Goal: Check status: Check status

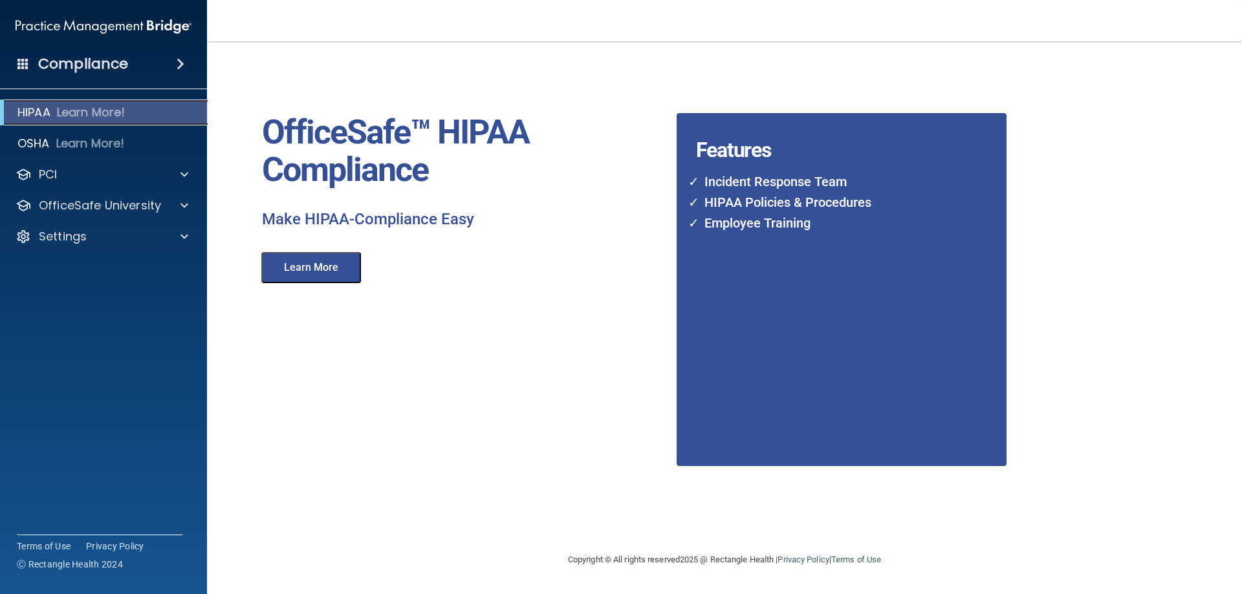
click at [58, 108] on p "Learn More!" at bounding box center [91, 113] width 69 height 16
click at [312, 268] on button "Learn More" at bounding box center [311, 267] width 100 height 31
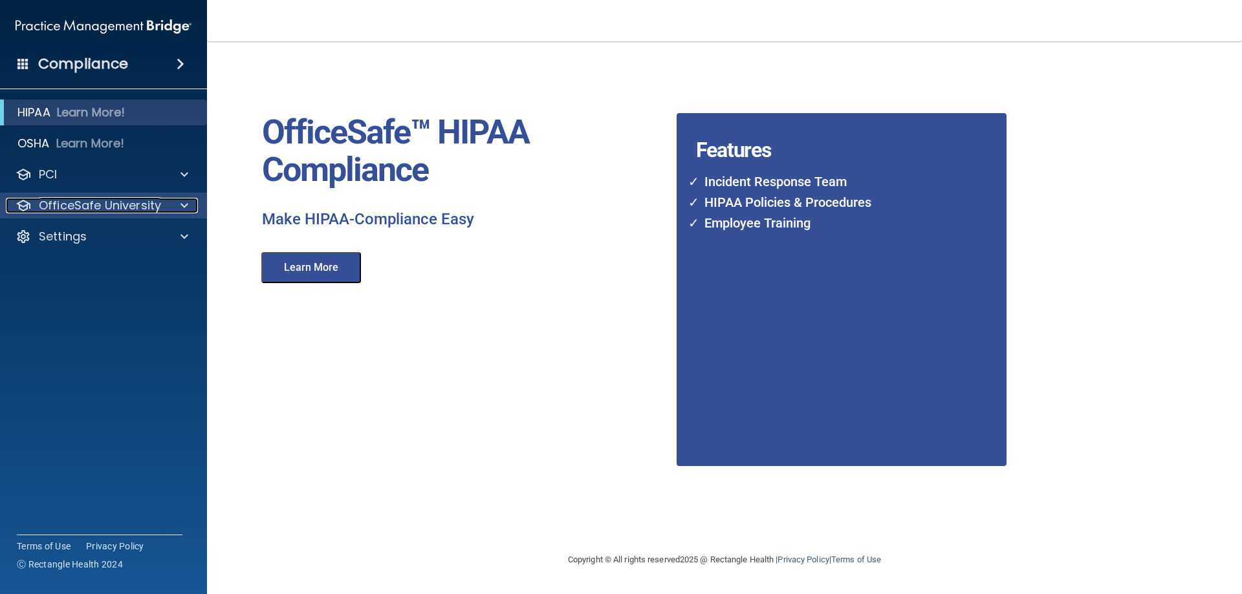
click at [133, 205] on p "OfficeSafe University" at bounding box center [100, 206] width 122 height 16
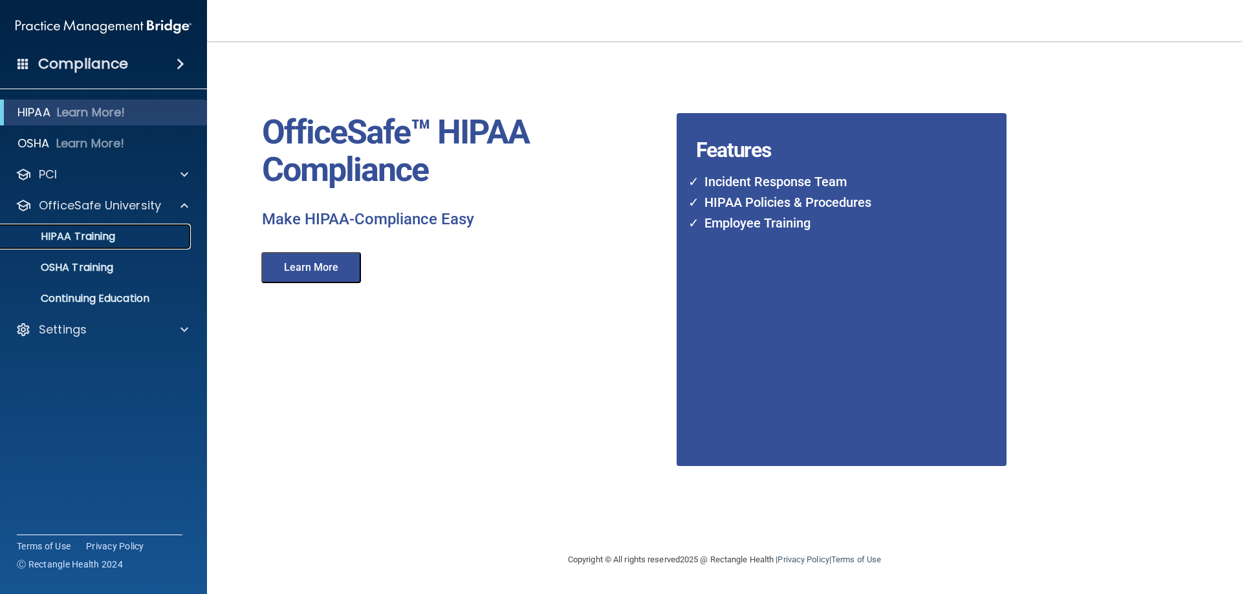
click at [100, 233] on p "HIPAA Training" at bounding box center [61, 236] width 107 height 13
click at [72, 235] on p "HIPAA Training" at bounding box center [61, 236] width 107 height 13
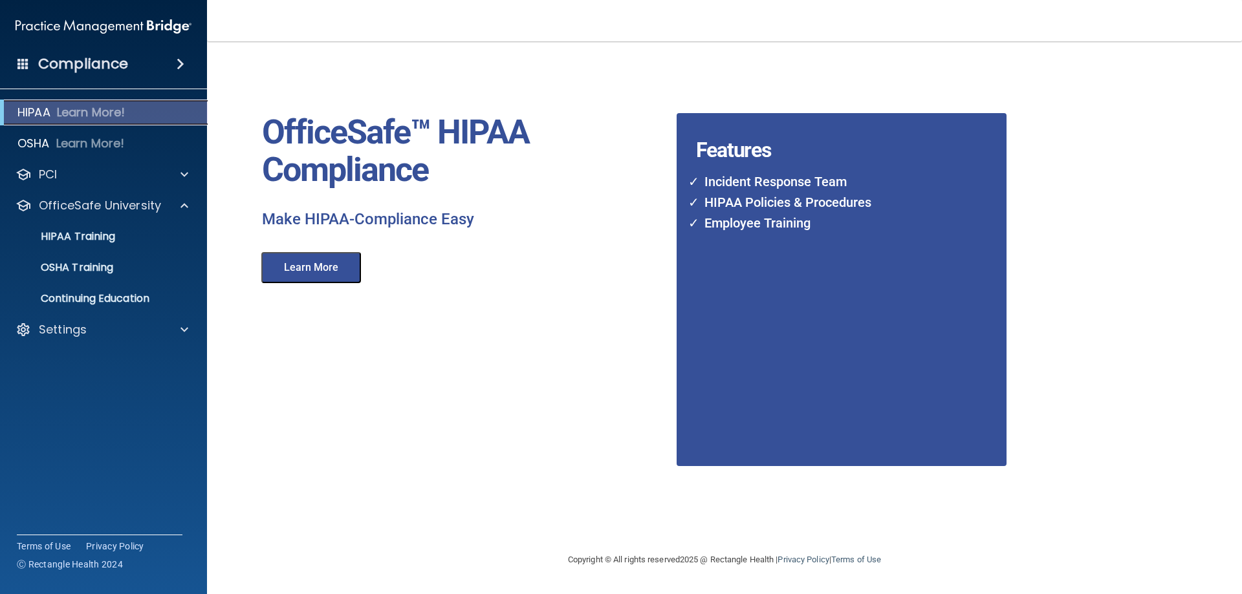
click at [90, 109] on p "Learn More!" at bounding box center [91, 113] width 69 height 16
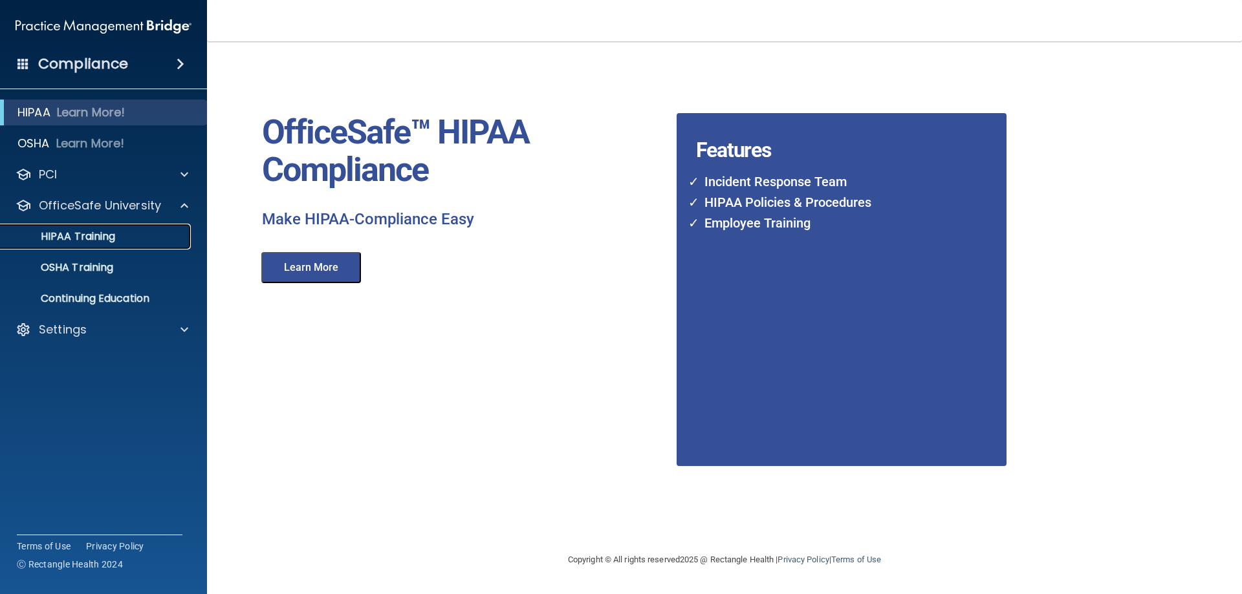
click at [80, 235] on p "HIPAA Training" at bounding box center [61, 236] width 107 height 13
click at [174, 229] on link "HIPAA Training" at bounding box center [89, 237] width 204 height 26
click at [326, 265] on button "Learn More" at bounding box center [311, 267] width 100 height 31
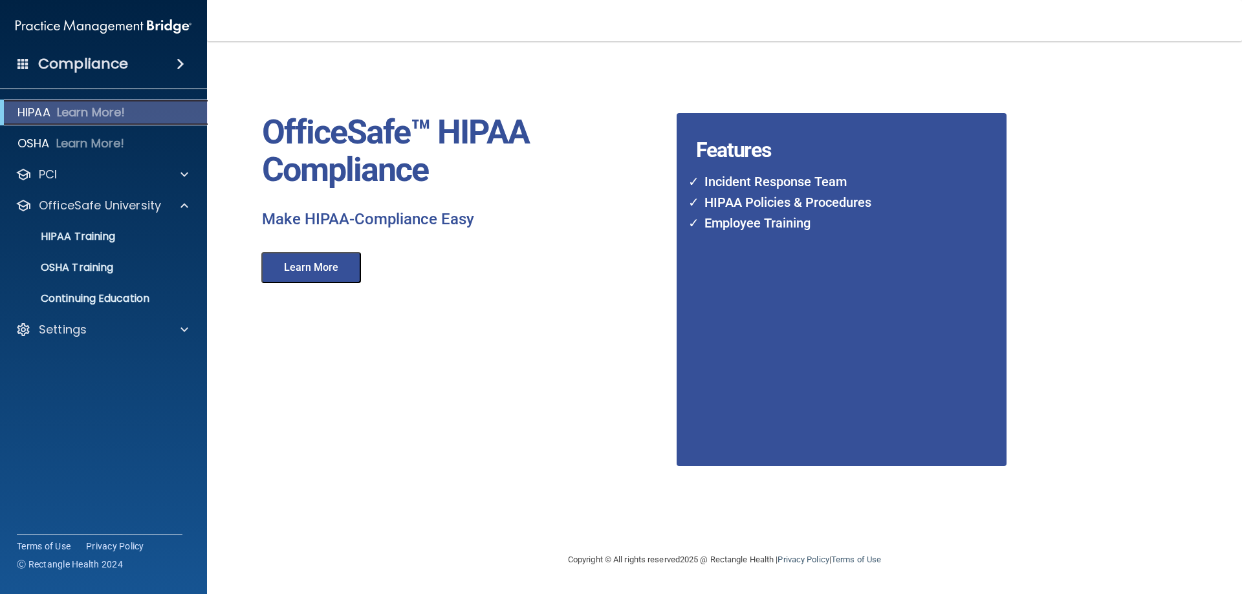
click at [112, 110] on p "Learn More!" at bounding box center [91, 113] width 69 height 16
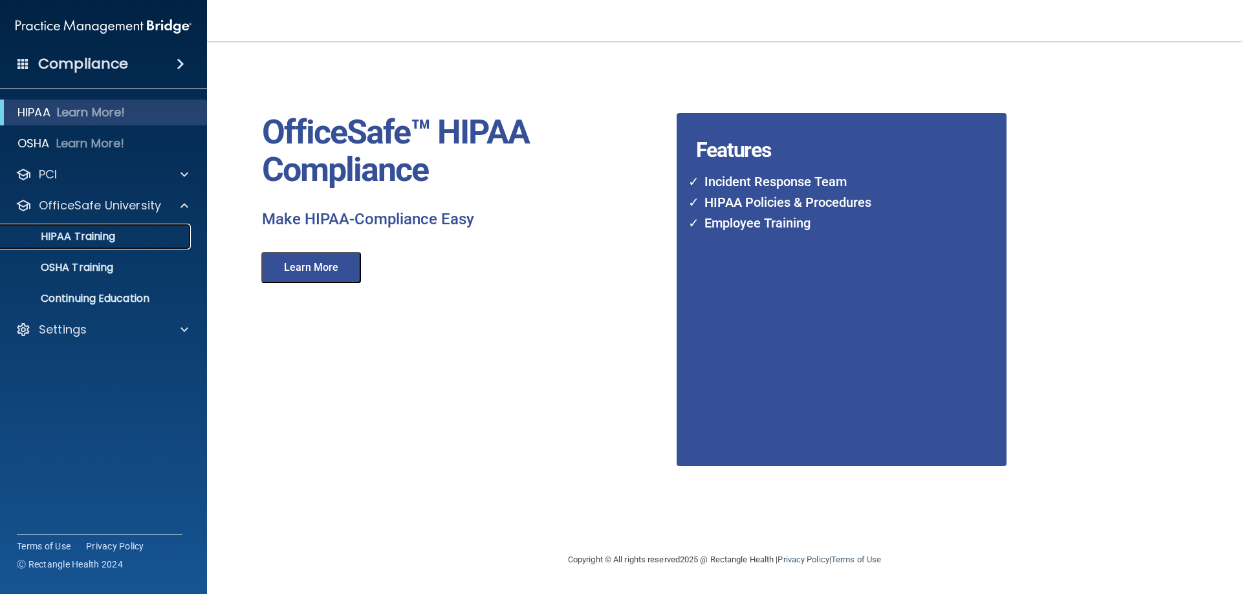
click at [85, 234] on p "HIPAA Training" at bounding box center [61, 236] width 107 height 13
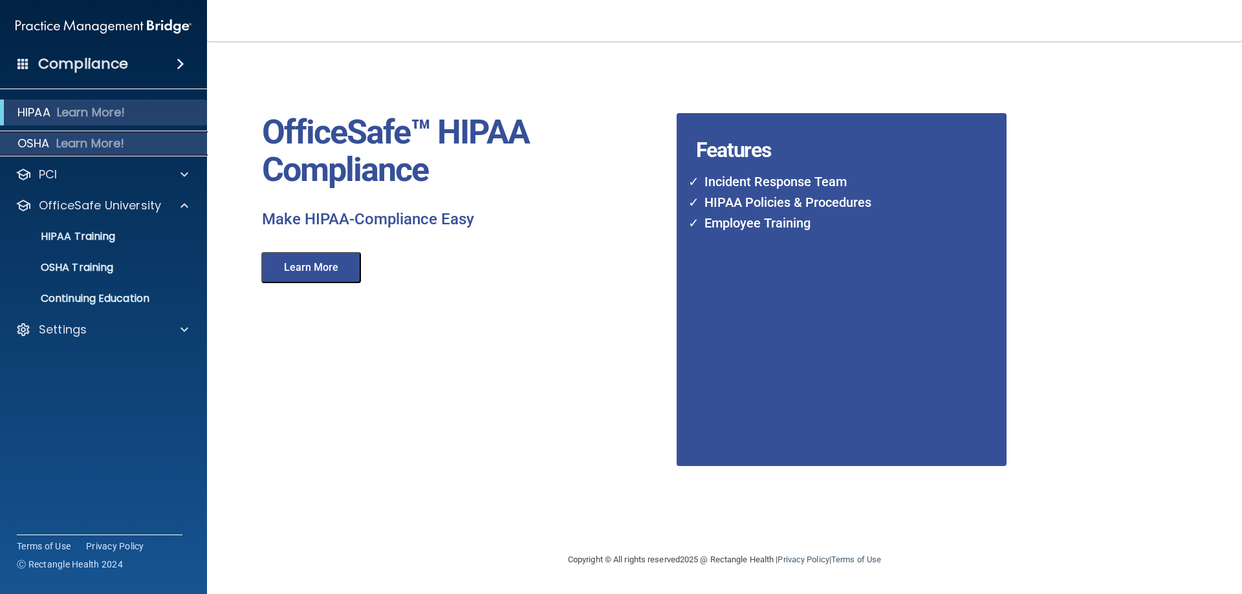
click at [47, 143] on p "OSHA" at bounding box center [33, 144] width 32 height 16
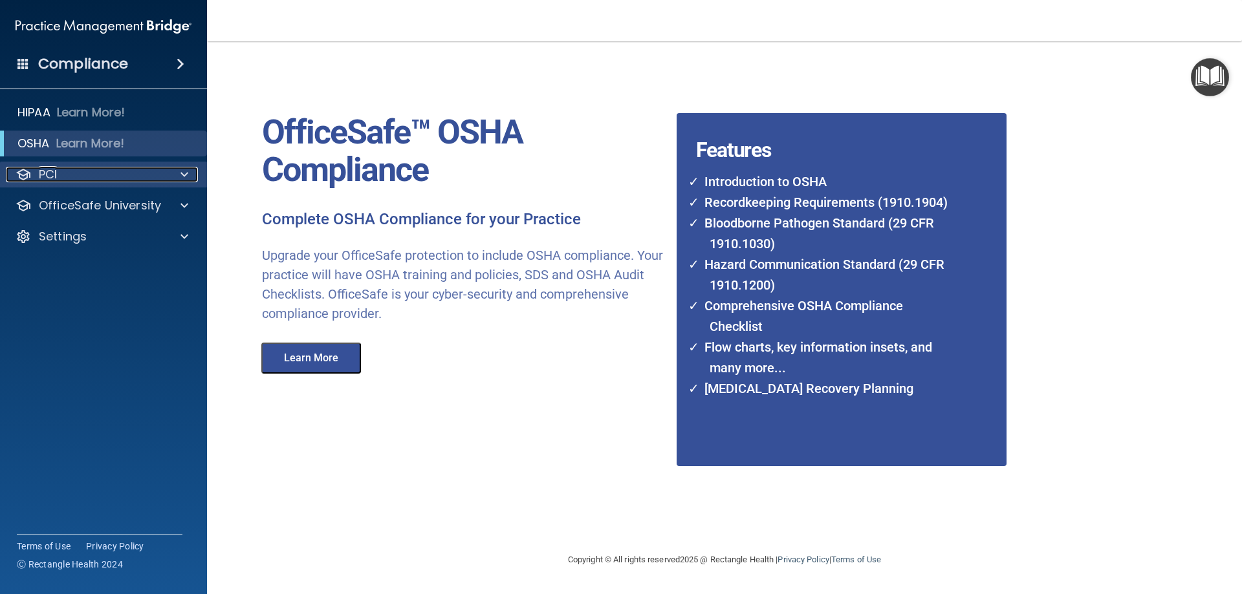
click at [46, 171] on p "PCI" at bounding box center [48, 175] width 18 height 16
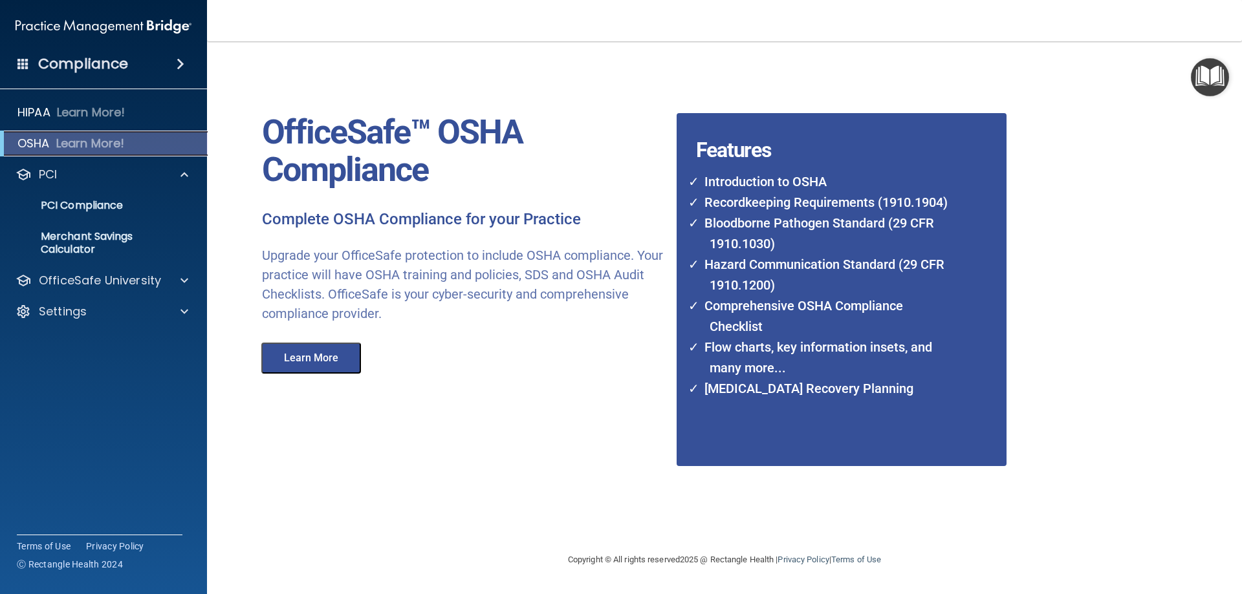
click at [53, 146] on div "OSHA Learn More!" at bounding box center [103, 144] width 227 height 26
click at [305, 358] on button "Learn More" at bounding box center [311, 358] width 100 height 31
click at [179, 61] on span at bounding box center [181, 64] width 8 height 16
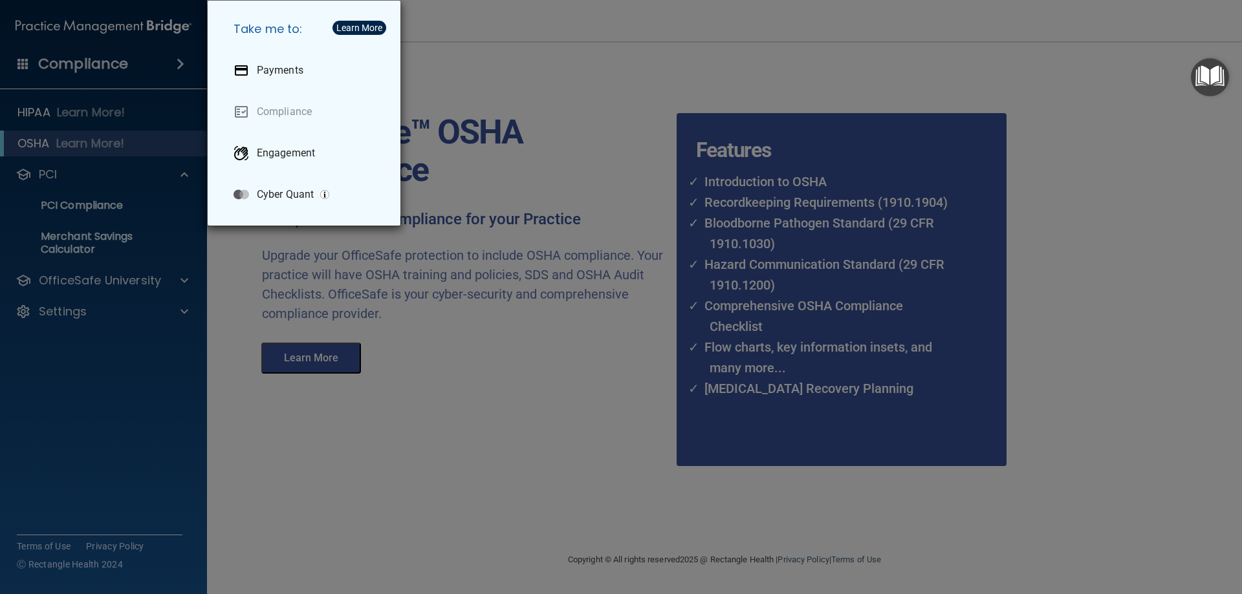
click at [356, 21] on button "Learn More" at bounding box center [359, 28] width 54 height 14
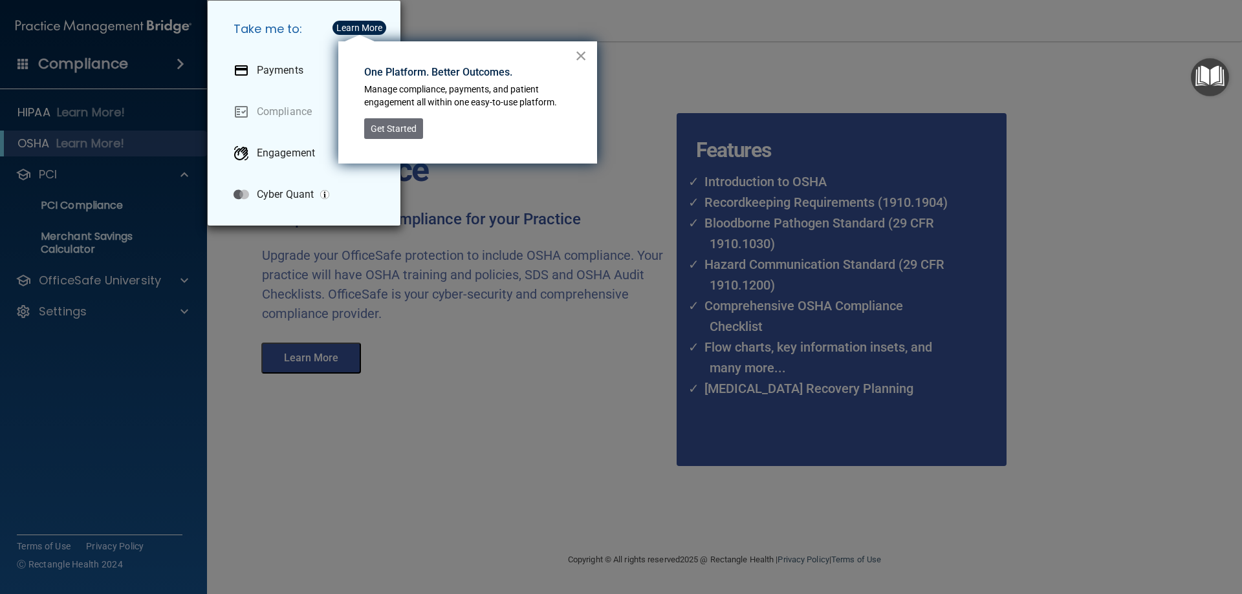
click at [581, 50] on button "×" at bounding box center [581, 55] width 12 height 21
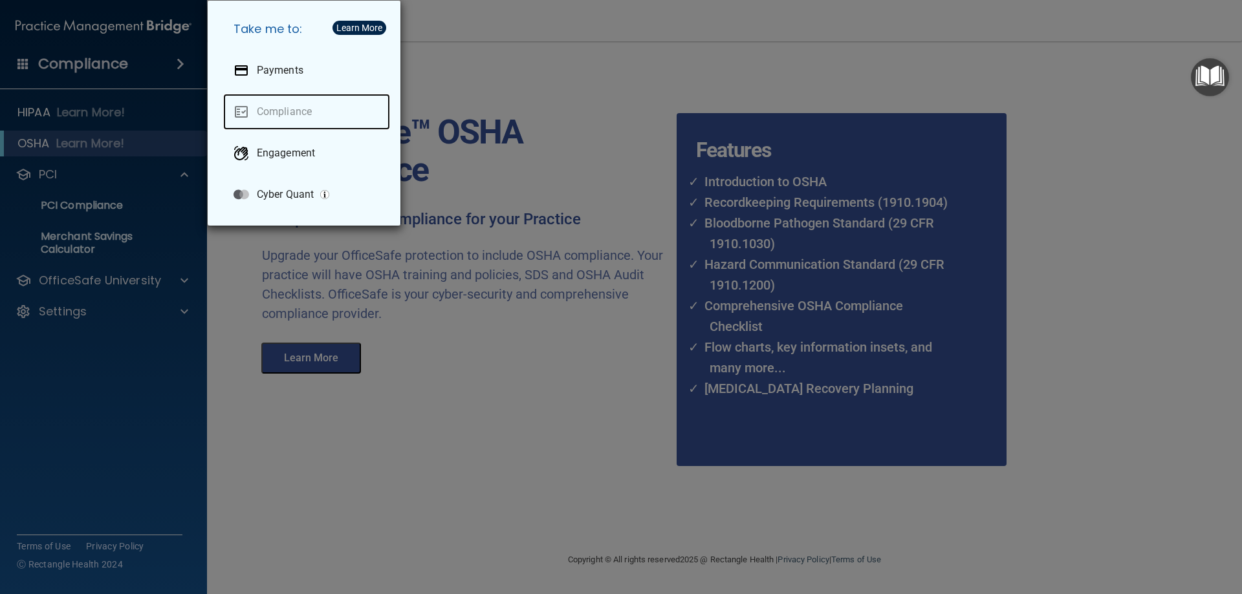
click at [262, 109] on link "Compliance" at bounding box center [306, 112] width 167 height 36
click at [354, 25] on div "Learn More" at bounding box center [359, 27] width 46 height 9
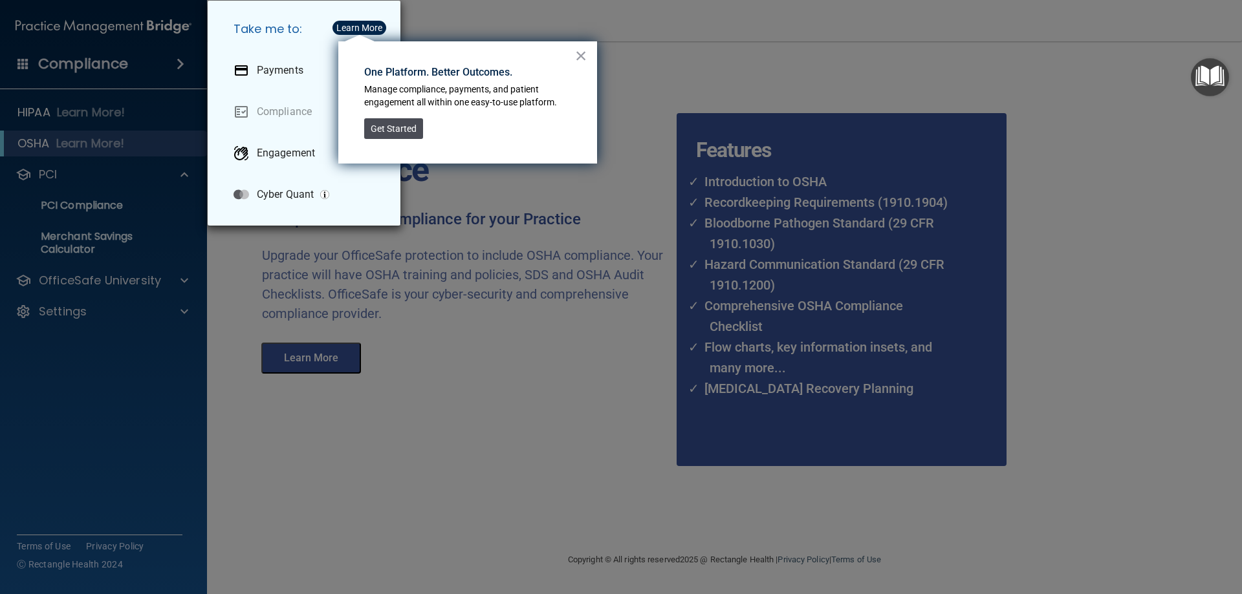
click at [403, 126] on button "Get Started" at bounding box center [393, 128] width 59 height 21
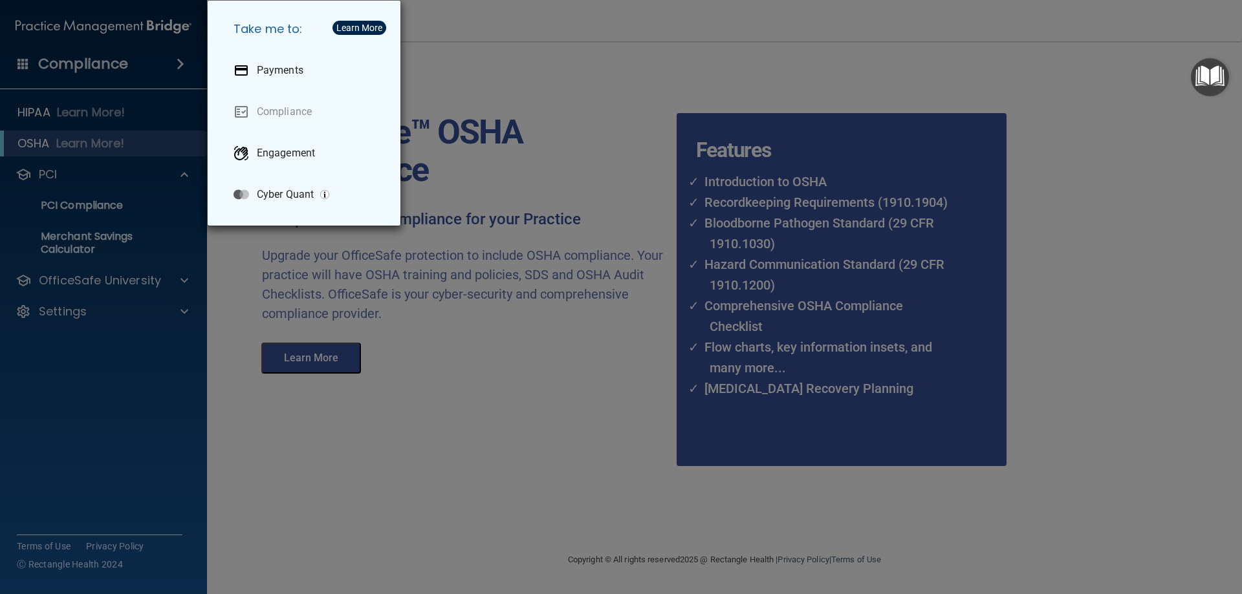
click at [30, 113] on div "Take me to: Payments Compliance Engagement Cyber Quant" at bounding box center [621, 297] width 1242 height 594
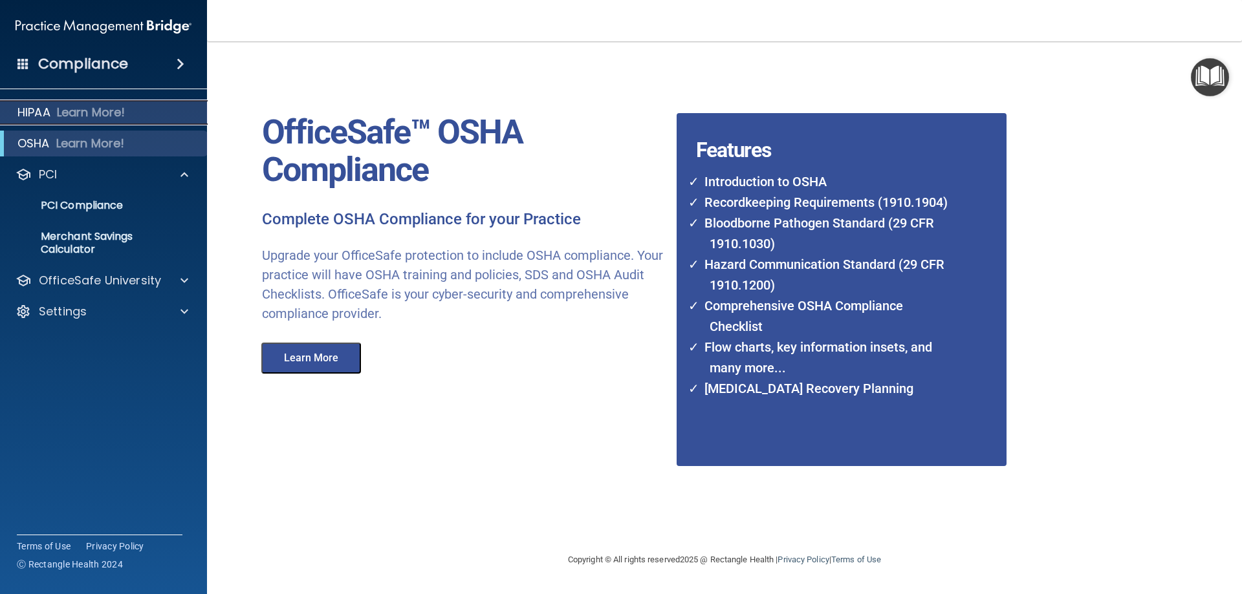
click at [39, 107] on p "HIPAA" at bounding box center [33, 113] width 33 height 16
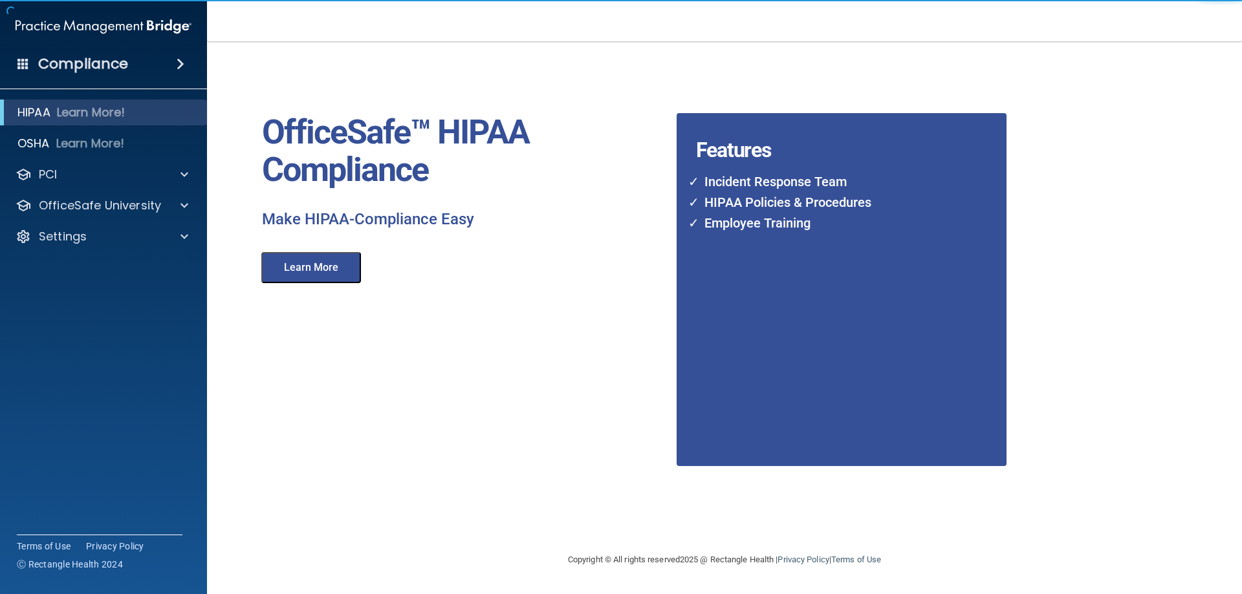
click at [320, 267] on button "Learn More" at bounding box center [311, 267] width 100 height 31
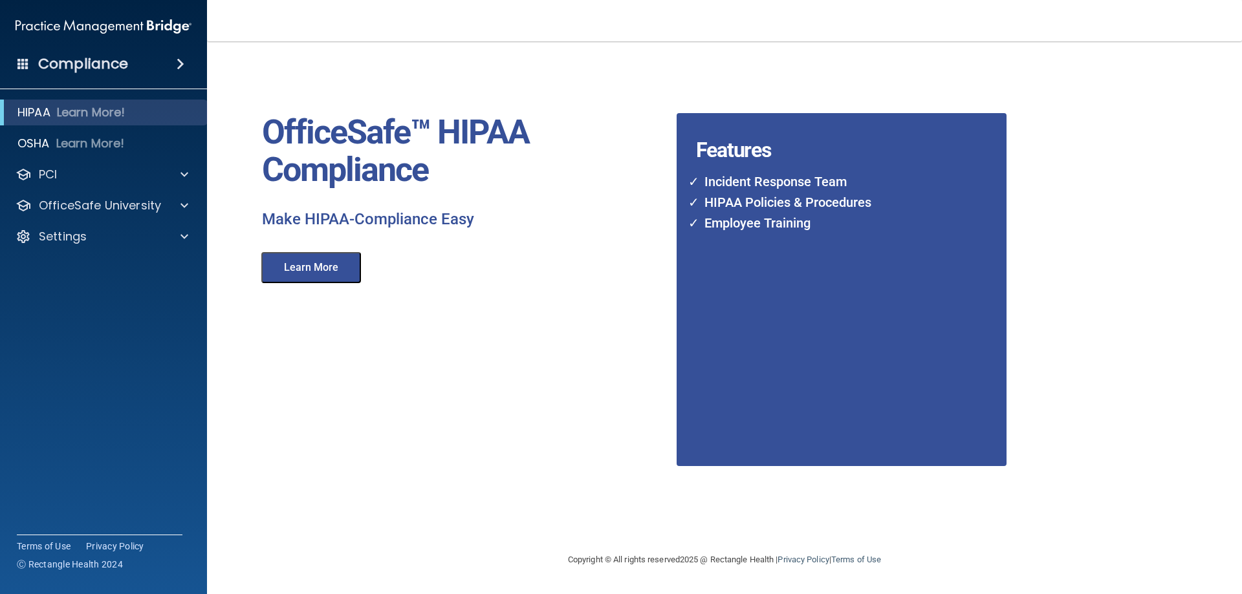
click at [179, 60] on span at bounding box center [181, 64] width 8 height 16
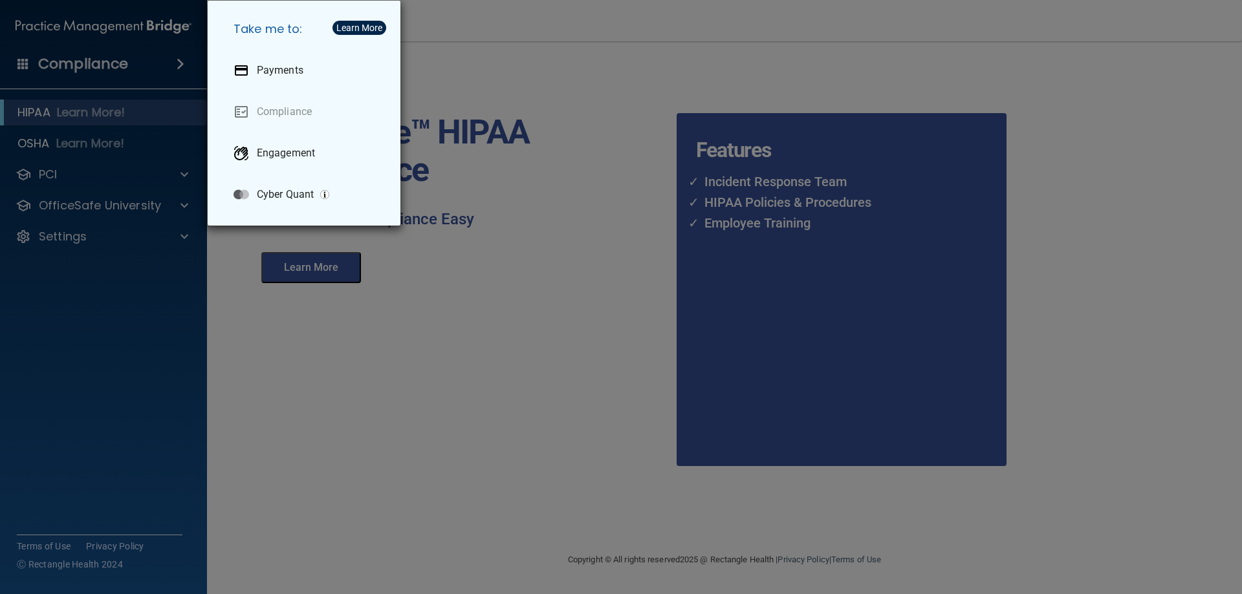
click at [362, 24] on div "Learn More" at bounding box center [359, 27] width 46 height 9
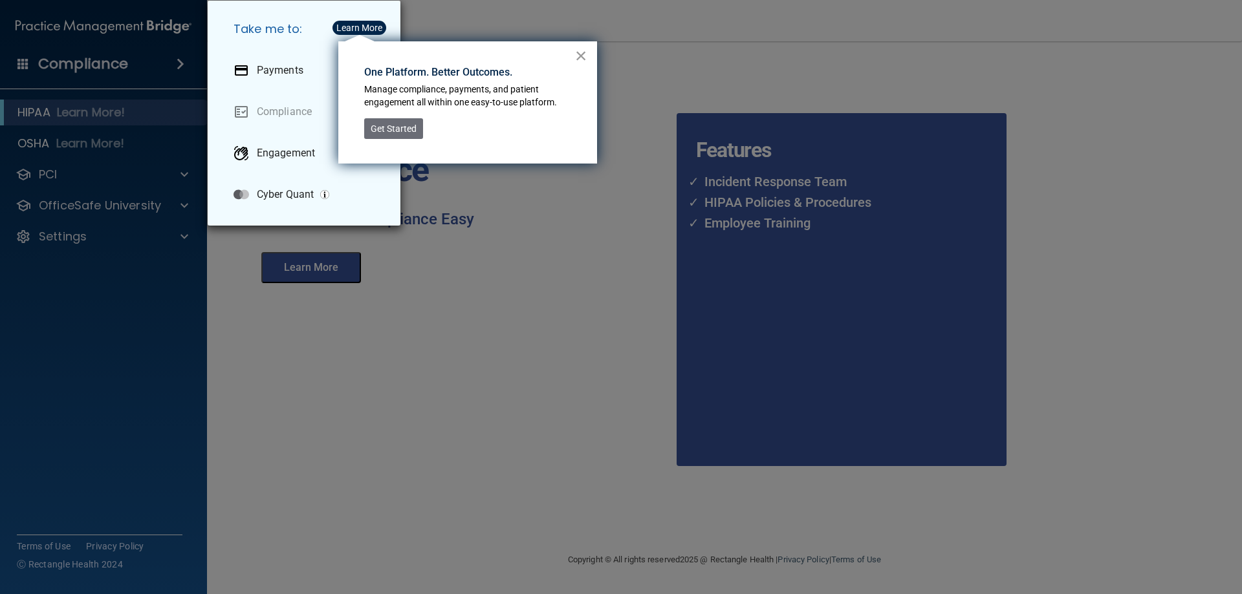
click at [581, 52] on button "×" at bounding box center [581, 55] width 12 height 21
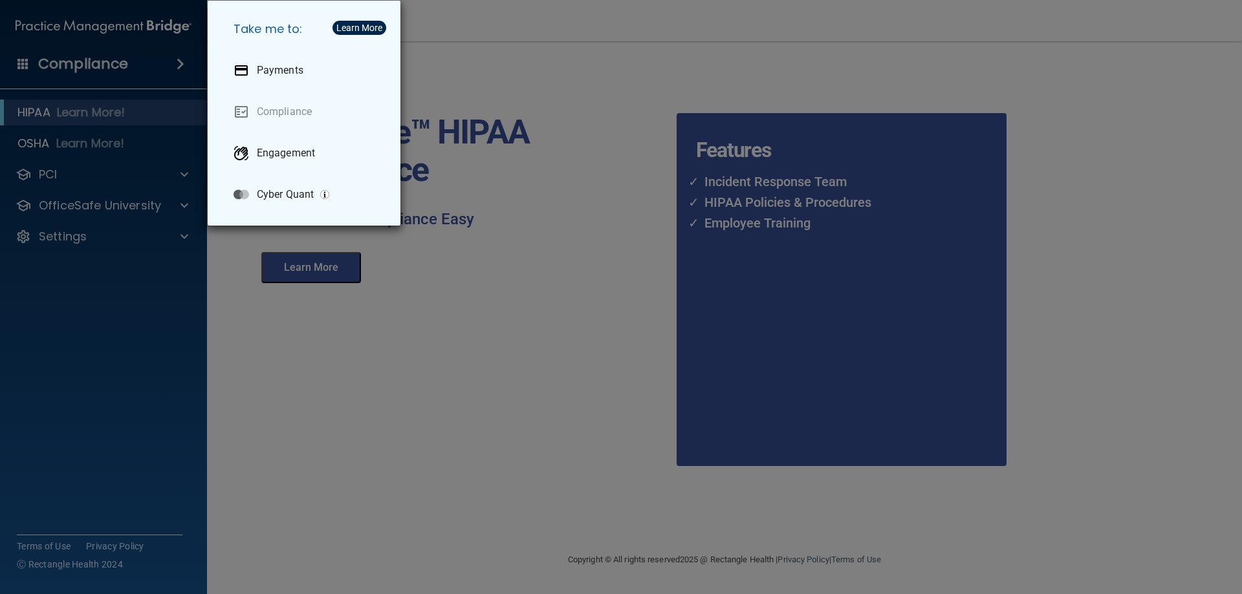
drag, startPoint x: 359, startPoint y: 411, endPoint x: 360, endPoint y: 367, distance: 43.3
click at [360, 411] on div "Take me to: Payments Compliance Engagement Cyber Quant" at bounding box center [621, 297] width 1242 height 594
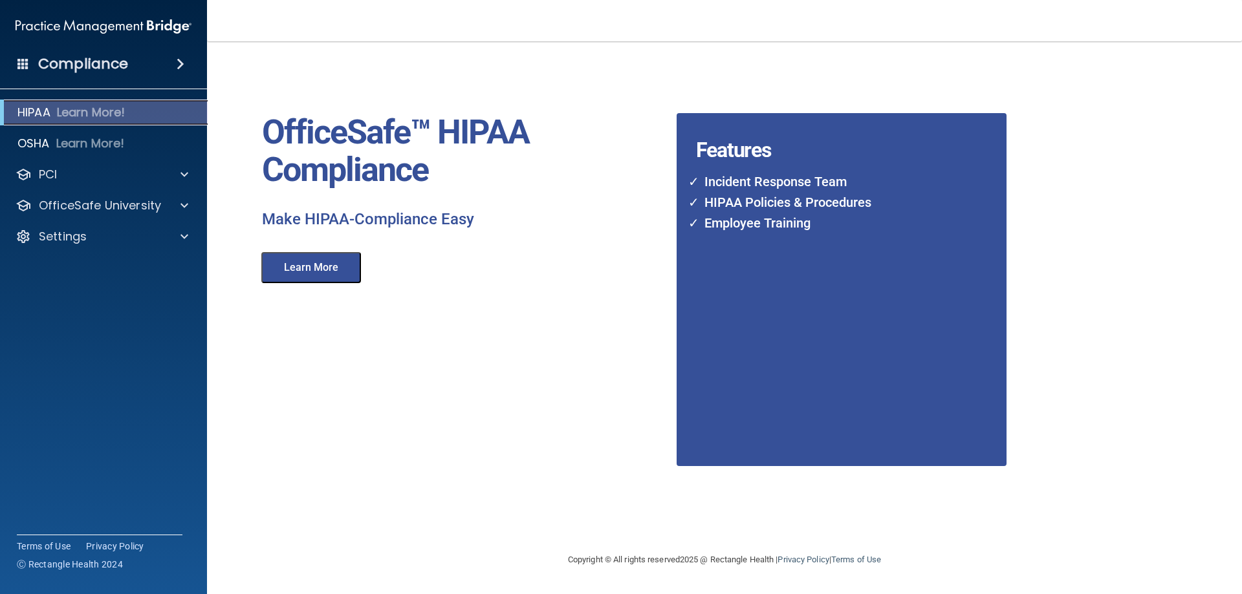
click at [39, 111] on p "HIPAA" at bounding box center [33, 113] width 33 height 16
click at [319, 265] on button "Learn More" at bounding box center [311, 267] width 100 height 31
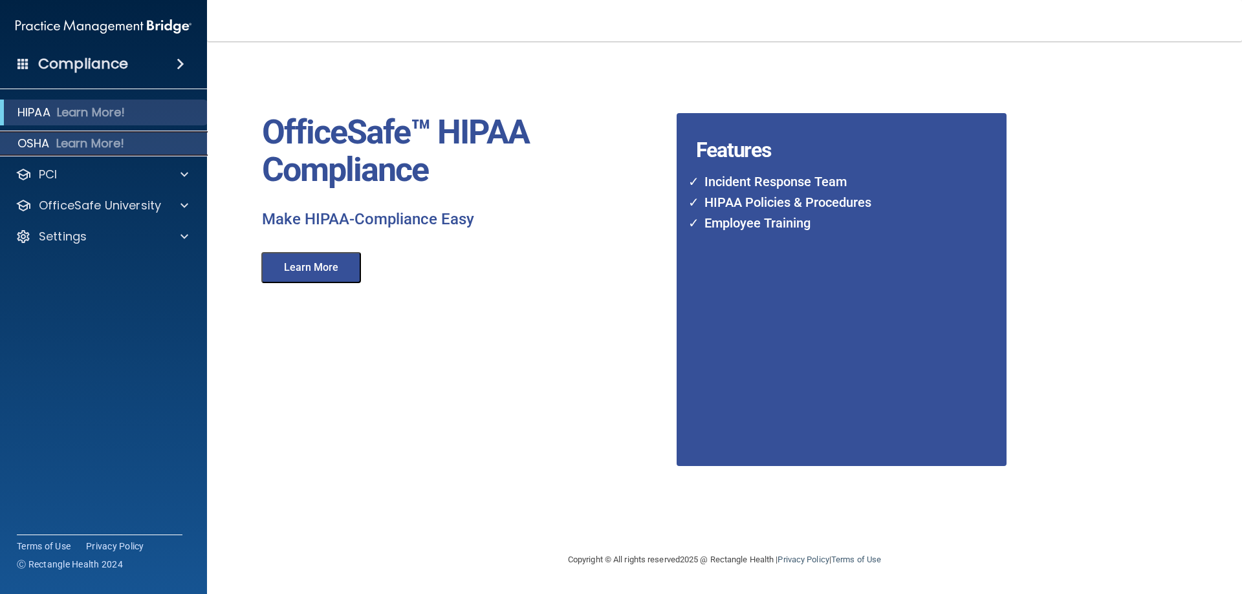
click at [37, 139] on p "OSHA" at bounding box center [33, 144] width 32 height 16
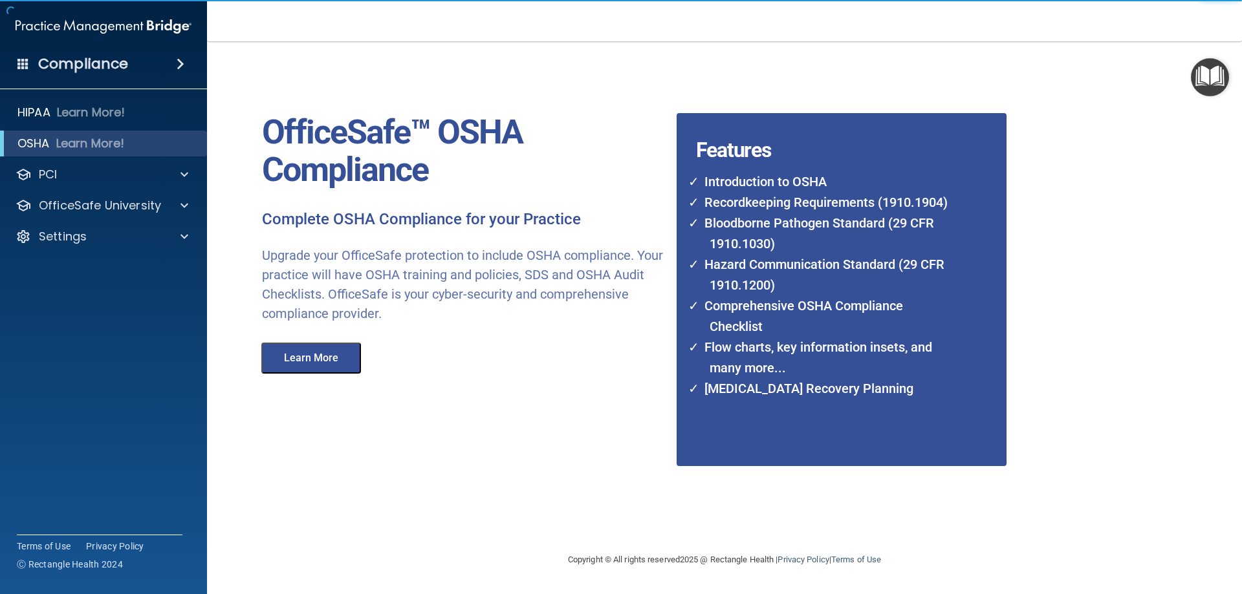
click at [325, 361] on button "Learn More" at bounding box center [311, 358] width 100 height 31
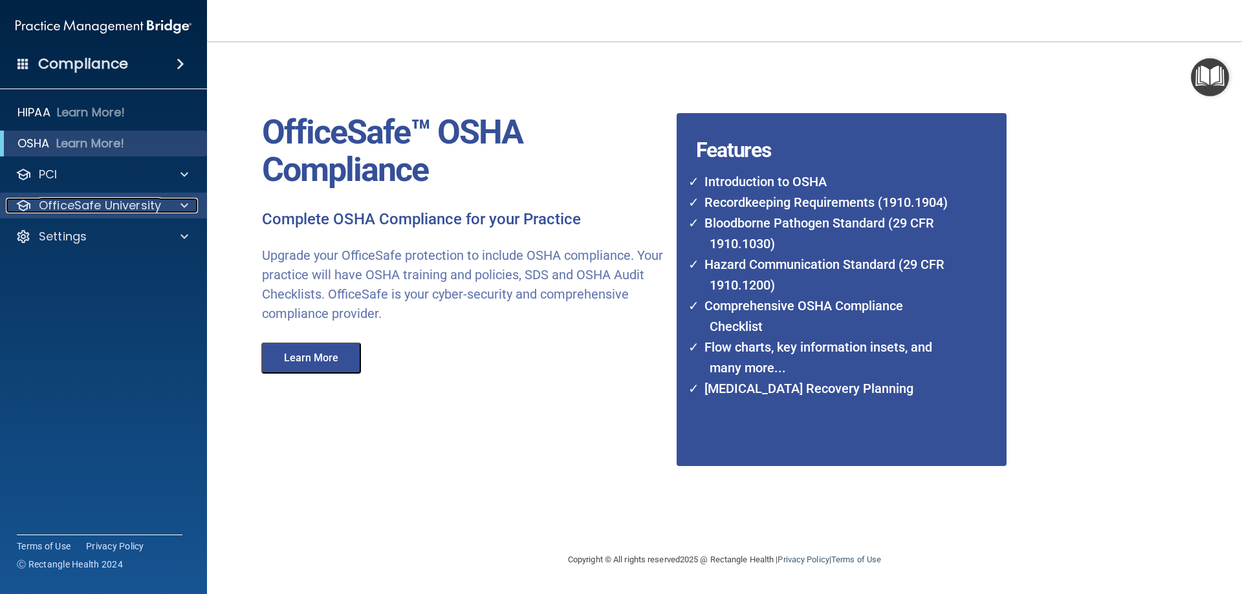
click at [88, 201] on p "OfficeSafe University" at bounding box center [100, 206] width 122 height 16
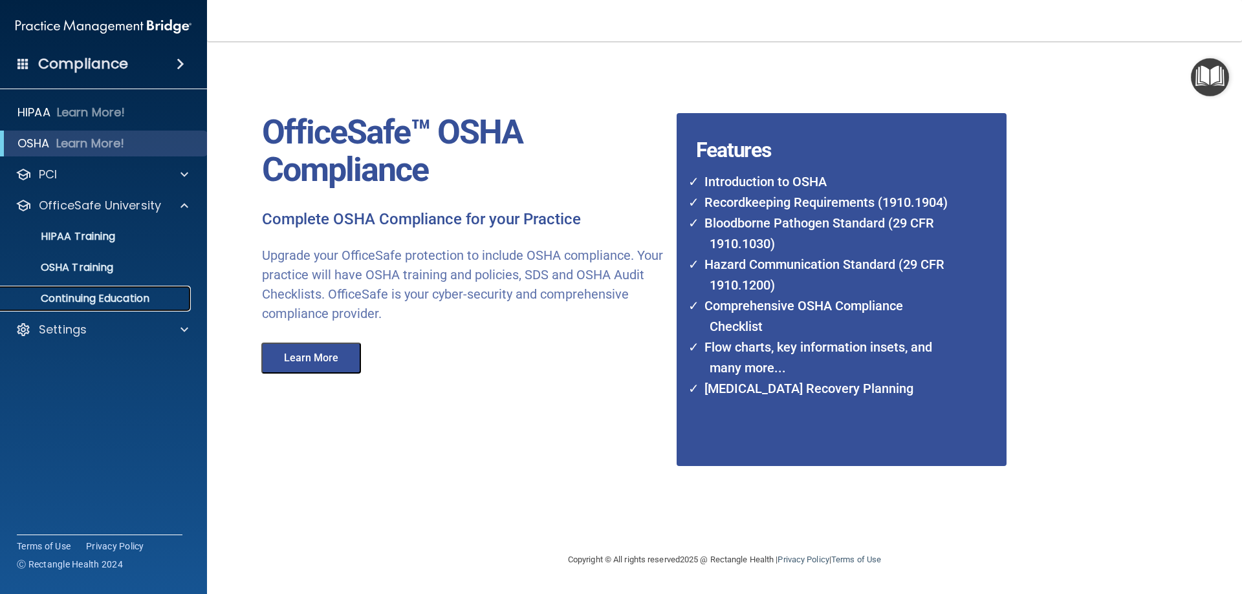
click at [129, 296] on p "Continuing Education" at bounding box center [96, 298] width 177 height 13
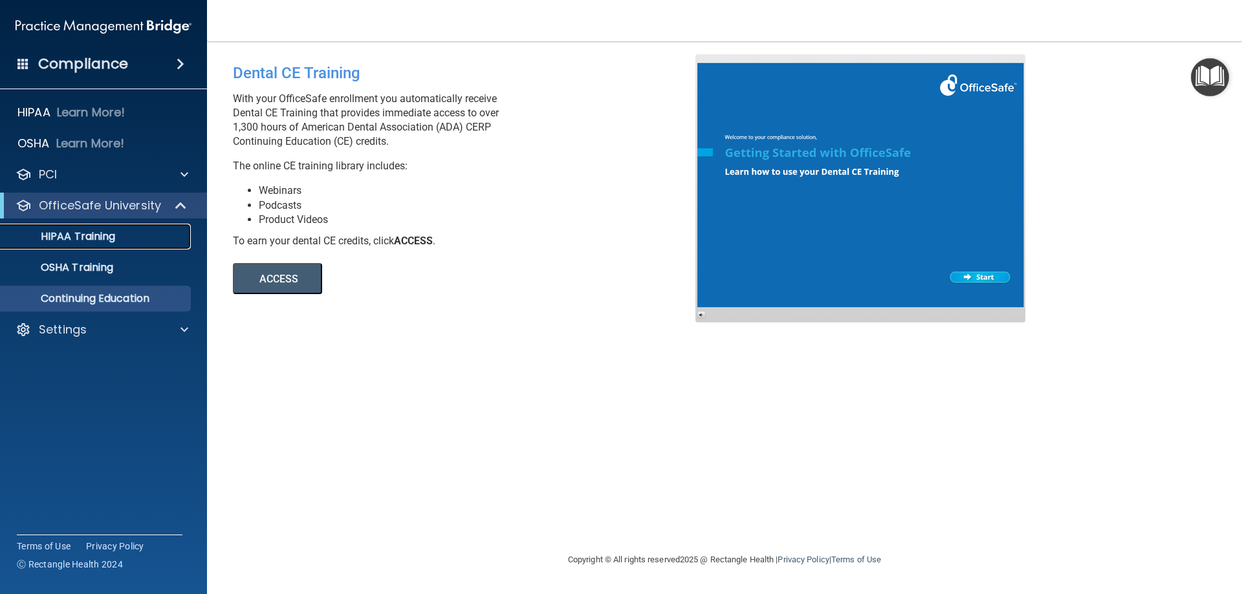
click at [91, 235] on p "HIPAA Training" at bounding box center [61, 236] width 107 height 13
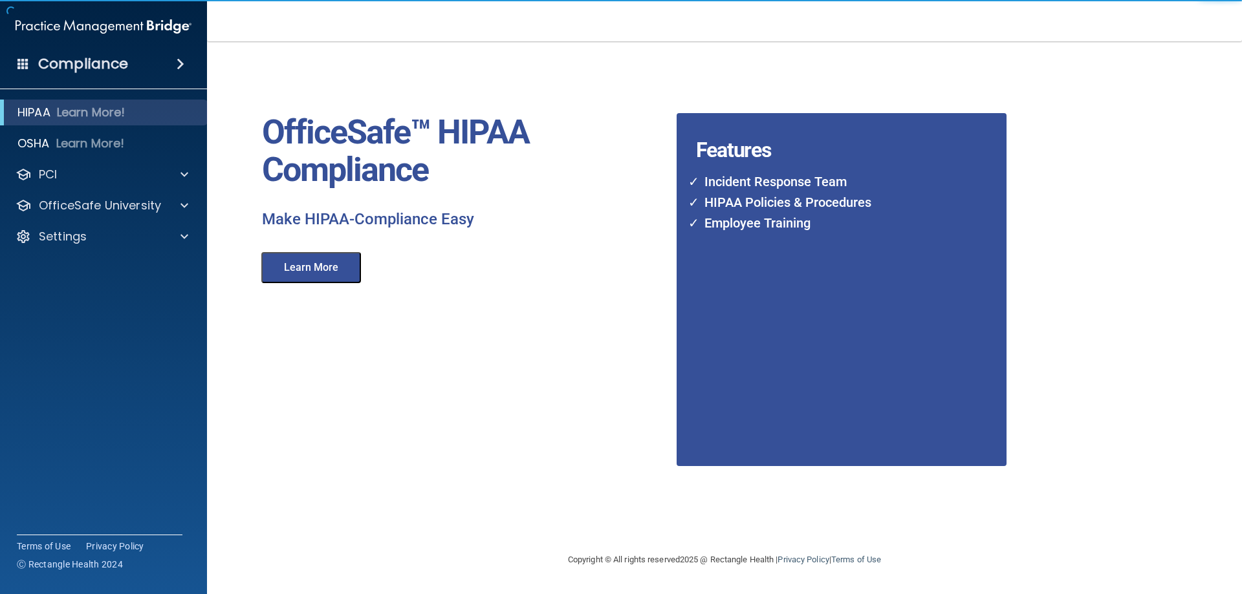
click at [340, 272] on button "Learn More" at bounding box center [311, 267] width 100 height 31
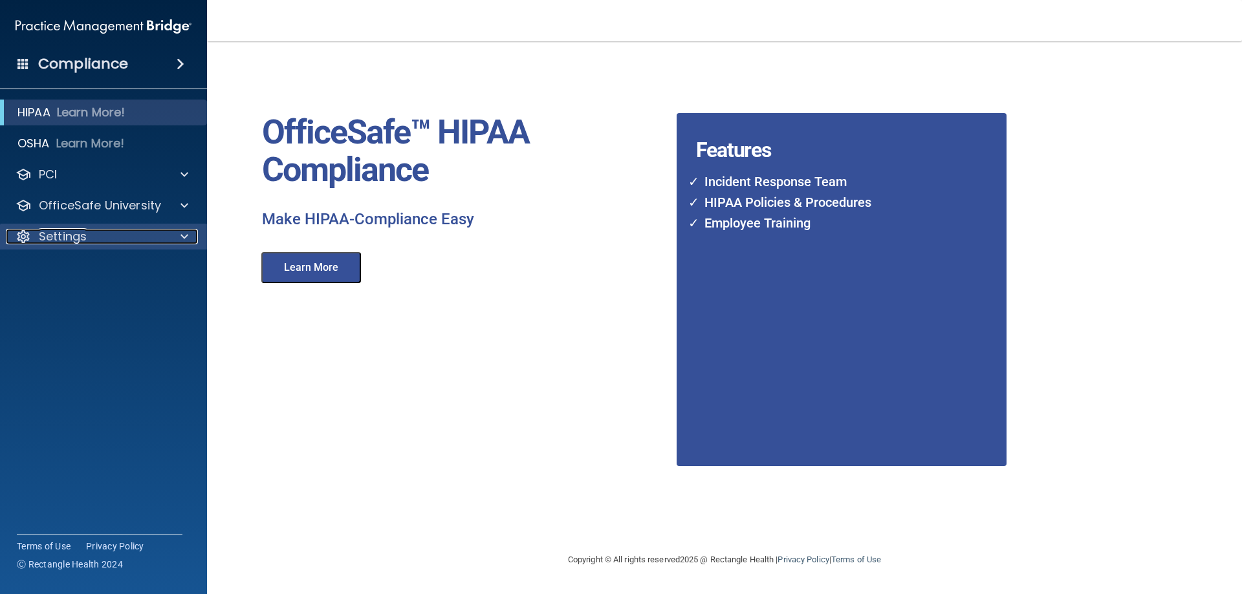
click at [59, 234] on p "Settings" at bounding box center [63, 237] width 48 height 16
click at [100, 265] on p "My Account" at bounding box center [96, 267] width 177 height 13
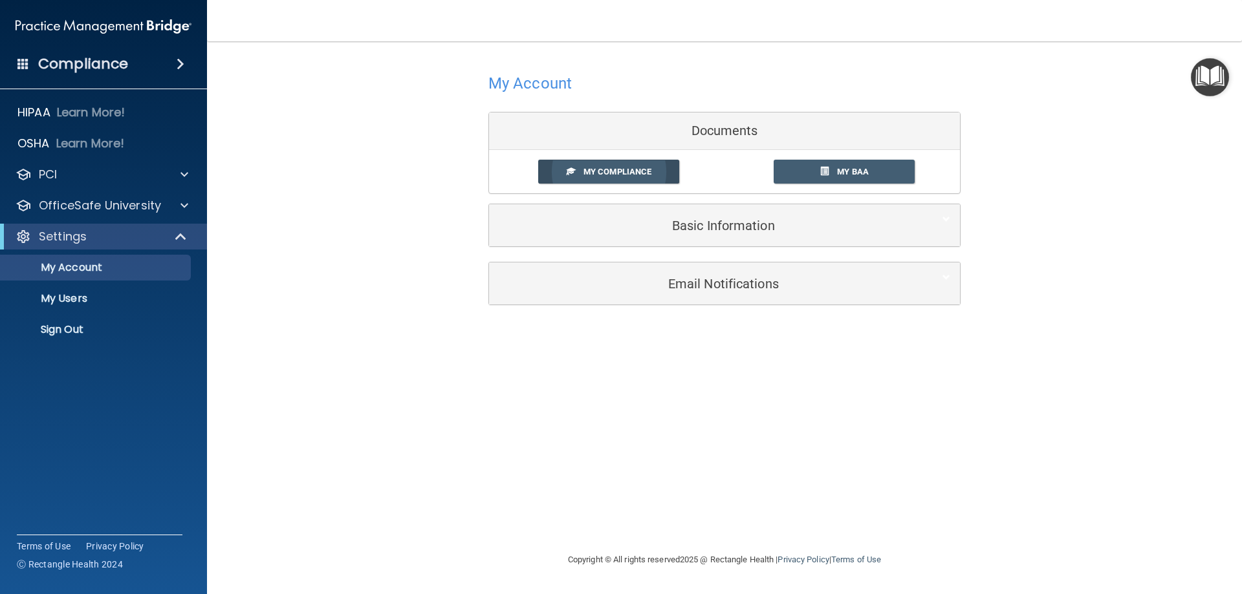
click at [611, 171] on span "My Compliance" at bounding box center [617, 172] width 68 height 10
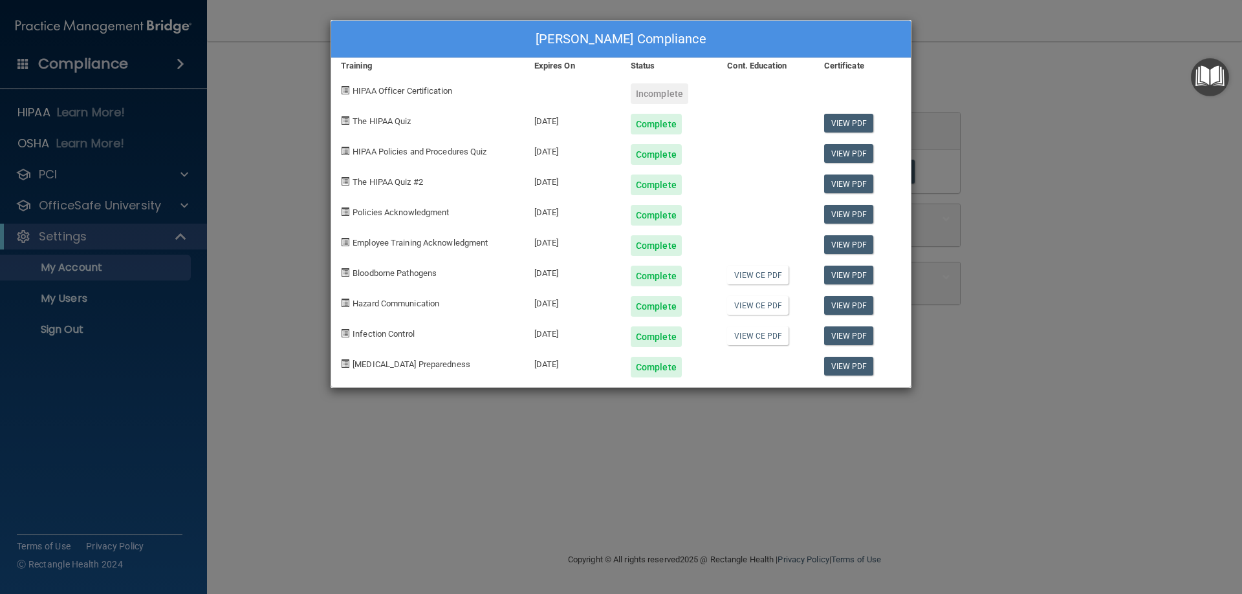
click at [655, 91] on div "Incomplete" at bounding box center [660, 93] width 58 height 21
click at [347, 89] on span at bounding box center [345, 90] width 8 height 8
click at [668, 93] on div "Incomplete" at bounding box center [660, 93] width 58 height 21
click at [656, 96] on div "Incomplete" at bounding box center [660, 93] width 58 height 21
click at [340, 463] on div "[PERSON_NAME] Compliance Training Expires On Status Cont. Education Certificate…" at bounding box center [621, 297] width 1242 height 594
